Goal: Find specific page/section: Find specific page/section

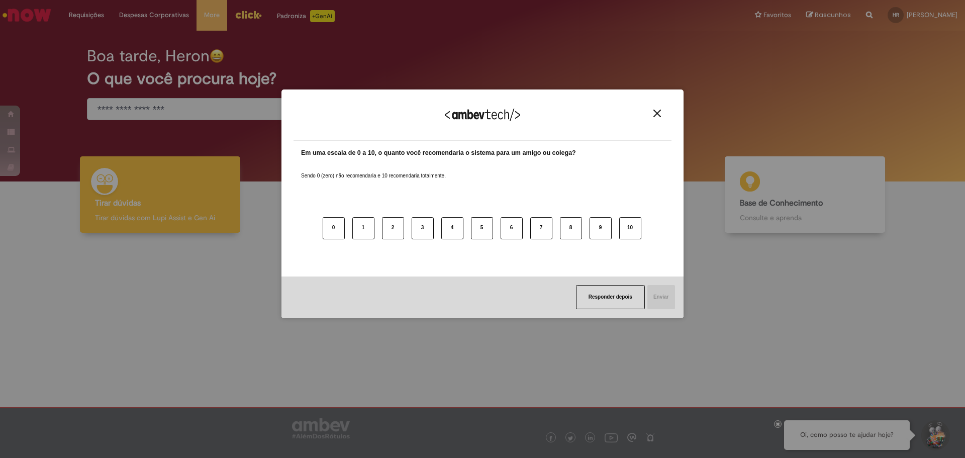
click at [656, 115] on img "Close" at bounding box center [657, 114] width 8 height 8
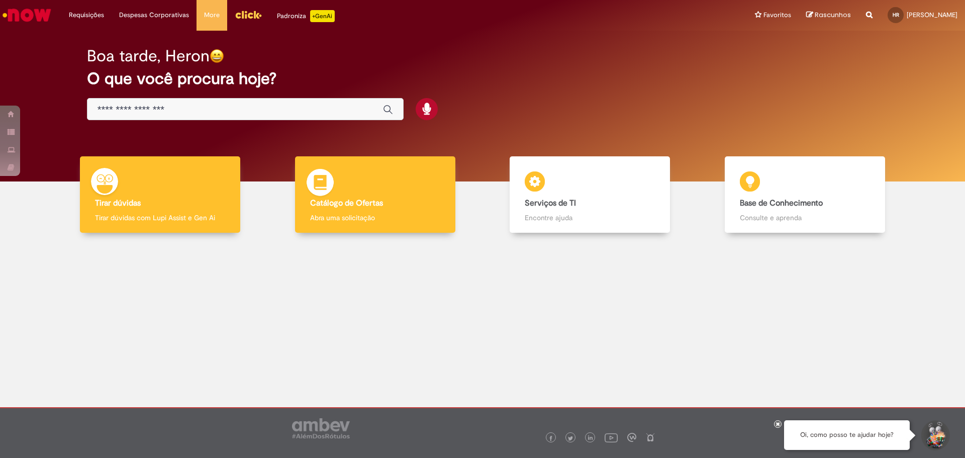
click at [336, 188] on div "Catálogo de Ofertas Catálogo de Ofertas Abra uma solicitação" at bounding box center [375, 194] width 160 height 77
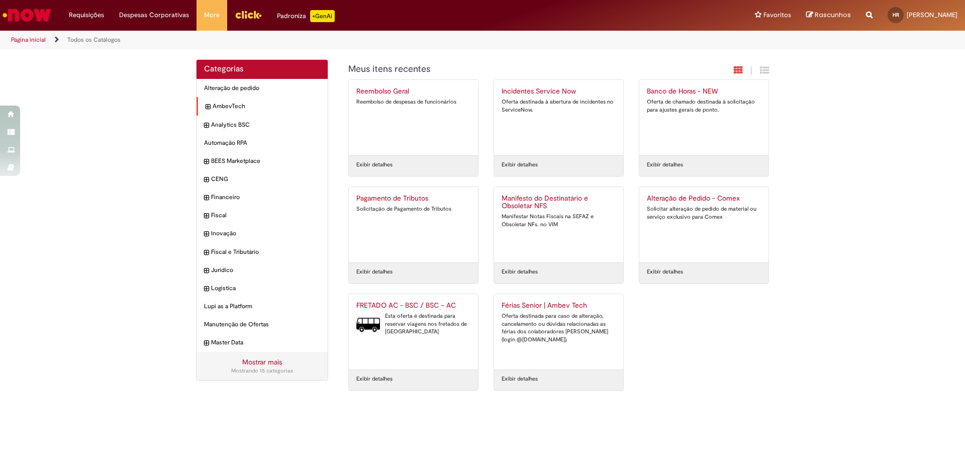
click at [208, 106] on icon "expandir categoria AmbevTech" at bounding box center [208, 107] width 5 height 10
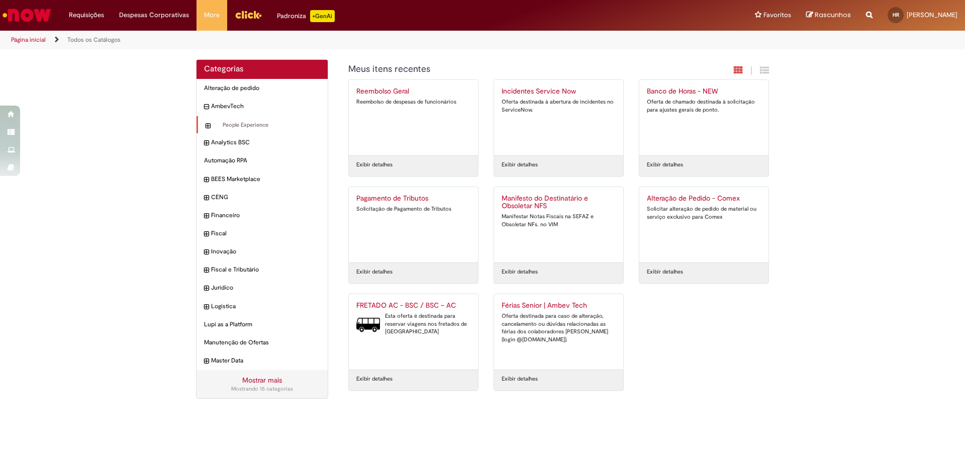
click at [206, 127] on icon "expandir categoria People Experience" at bounding box center [208, 126] width 5 height 10
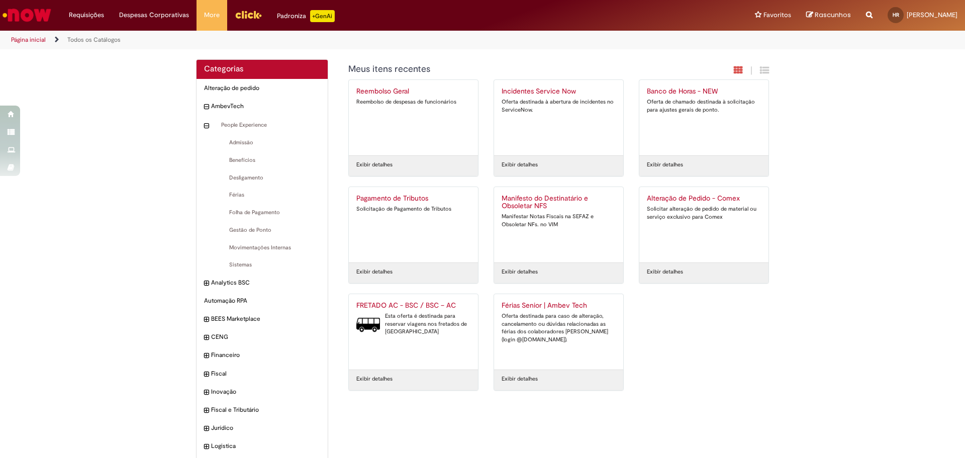
click at [294, 16] on div "Padroniza +GenAi" at bounding box center [306, 16] width 58 height 12
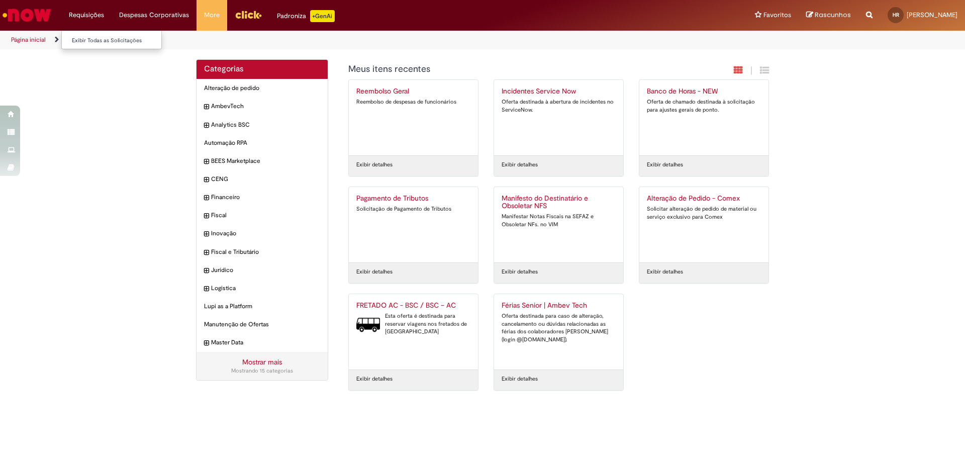
click at [83, 15] on li "Requisições Exibir Todas as Solicitações" at bounding box center [86, 15] width 50 height 30
click at [87, 41] on link "Exibir Todas as Solicitações" at bounding box center [117, 40] width 111 height 11
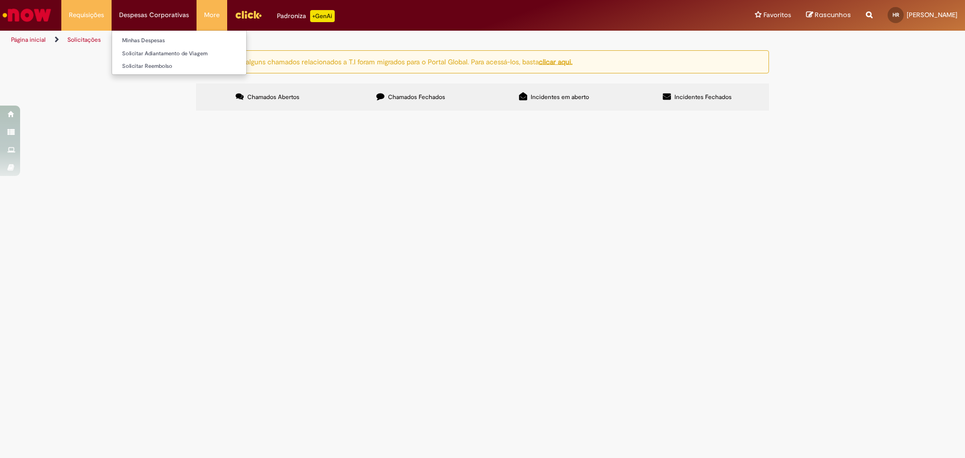
click at [159, 13] on li "Despesas Corporativas Minhas Despesas Solicitar Adiantamento de Viagem Solicita…" at bounding box center [154, 15] width 85 height 30
click at [244, 14] on img "Menu Cabeçalho" at bounding box center [248, 14] width 27 height 15
